Goal: Information Seeking & Learning: Learn about a topic

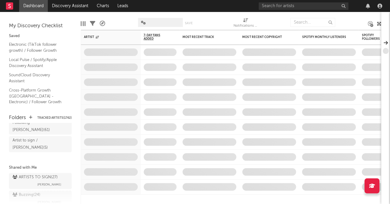
scroll to position [27, 0]
click at [34, 190] on div "Buzzing ( 24 )" at bounding box center [27, 193] width 28 height 7
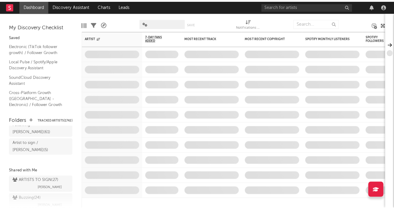
scroll to position [34, 0]
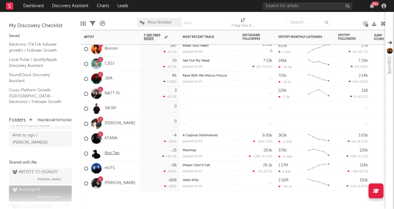
click at [114, 153] on link "Riot Ten" at bounding box center [111, 153] width 15 height 5
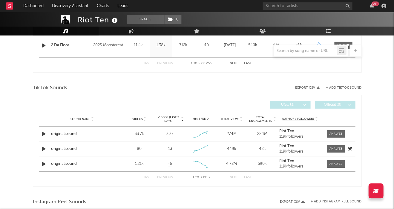
scroll to position [310, 0]
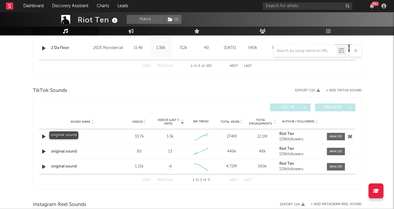
click at [69, 134] on div "original sound" at bounding box center [82, 137] width 62 height 6
click at [336, 135] on div at bounding box center [335, 136] width 13 height 4
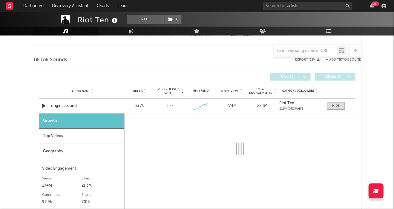
select select "1w"
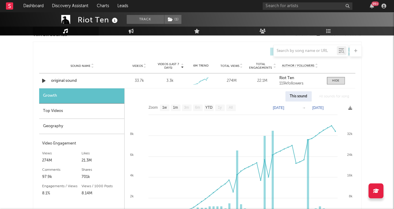
scroll to position [408, 0]
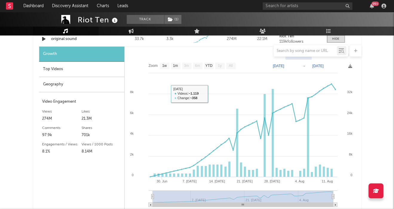
click at [60, 71] on div "Top Videos" at bounding box center [81, 69] width 85 height 15
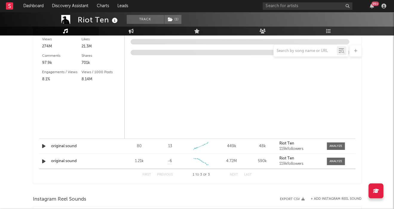
select select "6m"
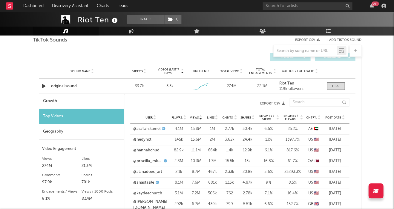
click at [333, 117] on span "Post Date" at bounding box center [333, 118] width 16 height 4
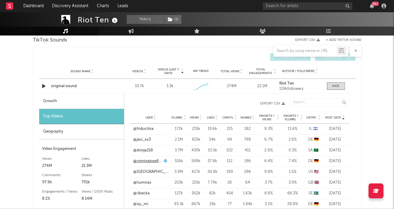
click at [153, 160] on link "@rominajosefinepalm" at bounding box center [147, 161] width 29 height 6
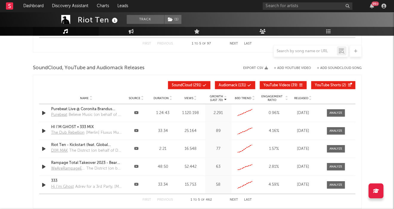
scroll to position [799, 0]
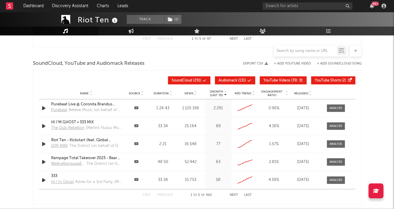
click at [300, 92] on span "Released" at bounding box center [301, 94] width 14 height 4
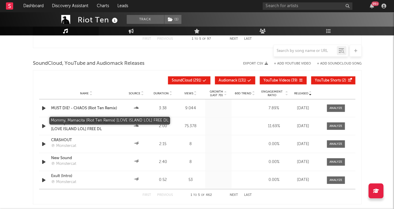
click at [92, 120] on div "Mommy, Mamacita (Riot Ten Remix) [LOVE ISLAND LOL] FREE DL" at bounding box center [86, 126] width 70 height 12
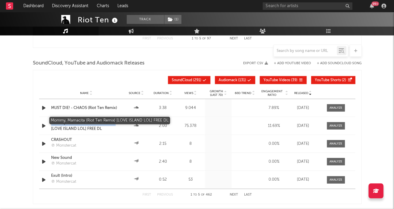
drag, startPoint x: 50, startPoint y: 119, endPoint x: 117, endPoint y: 121, distance: 67.8
click at [117, 121] on div "Name Mommy, Mamacita (Riot Ten Remix) [LOVE ISLAND LOL] FREE DL" at bounding box center [86, 126] width 73 height 12
copy div "Mommy, Mamacita (Riot Ten Remix)"
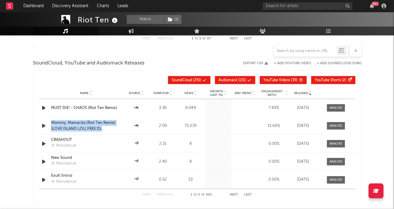
drag, startPoint x: 54, startPoint y: 121, endPoint x: 83, endPoint y: 131, distance: 31.0
click at [83, 131] on div "Name Mommy, Mamacita (Riot Ten Remix) [LOVE ISLAND LOL] FREE DL Source Duration…" at bounding box center [197, 126] width 316 height 18
copy div "Mommy, Mamacita (Riot Ten Remix) [LOVE ISLAND LOL] FREE DL"
